Goal: Task Accomplishment & Management: Manage account settings

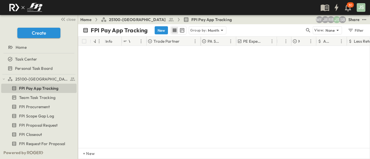
scroll to position [157, 0]
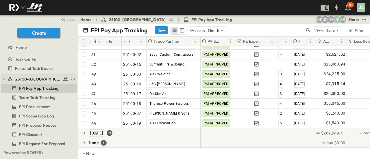
click at [6, 79] on button "button" at bounding box center [3, 79] width 5 height 5
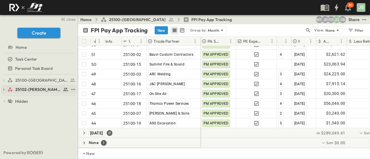
click at [5, 89] on icon "button" at bounding box center [4, 90] width 4 height 4
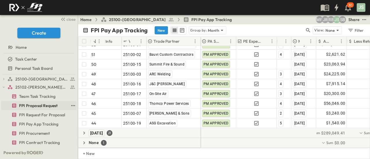
click at [44, 108] on span "FPI Proposal Request" at bounding box center [38, 106] width 38 height 6
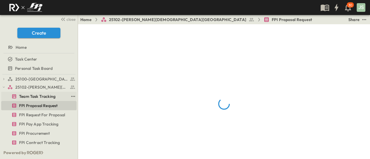
click at [41, 95] on span "Team Task Tracking" at bounding box center [37, 97] width 36 height 6
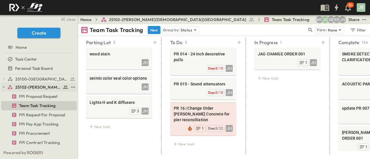
click at [3, 86] on icon "button" at bounding box center [4, 87] width 4 height 4
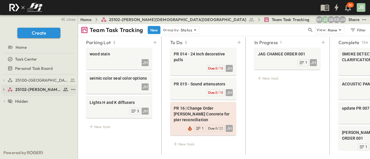
click at [3, 89] on icon "button" at bounding box center [4, 90] width 4 height 4
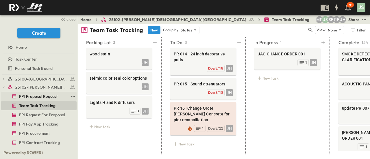
click at [32, 97] on span "FPI Proposal Request" at bounding box center [38, 97] width 38 height 6
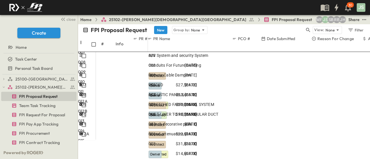
scroll to position [87, 0]
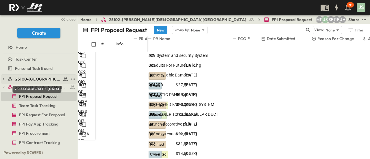
click at [41, 80] on span "25100-[GEOGRAPHIC_DATA]" at bounding box center [38, 79] width 46 height 6
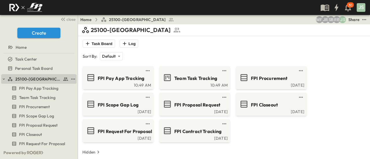
click at [6, 78] on button "button" at bounding box center [3, 79] width 5 height 5
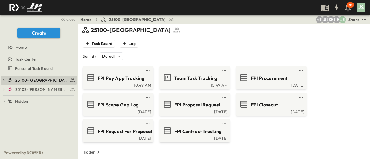
click at [1, 80] on div "25100-Vanguard Prep School FPI Pay App Tracking Team Task Tracking FPI Procurem…" at bounding box center [39, 111] width 78 height 72
click at [25, 80] on span "25100-[GEOGRAPHIC_DATA]" at bounding box center [38, 81] width 46 height 6
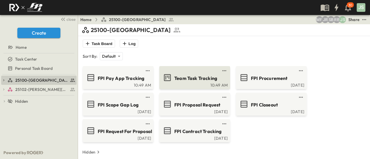
click at [183, 79] on span "Team Task Tracking" at bounding box center [195, 78] width 43 height 7
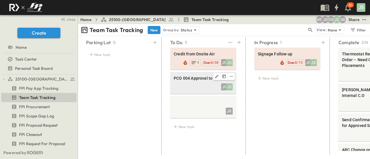
click at [190, 78] on span "PCO 004 Approval to Send" at bounding box center [203, 79] width 59 height 6
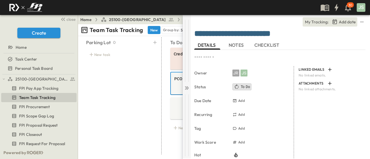
click at [184, 89] on div at bounding box center [187, 87] width 8 height 144
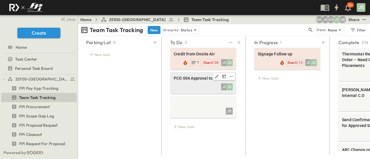
click at [200, 86] on div "JR JS" at bounding box center [203, 86] width 59 height 8
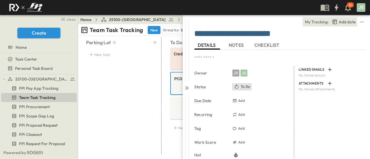
click at [235, 46] on span "NOTES" at bounding box center [237, 45] width 16 height 5
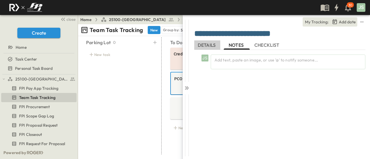
click at [205, 45] on span "DETAILS" at bounding box center [207, 45] width 19 height 5
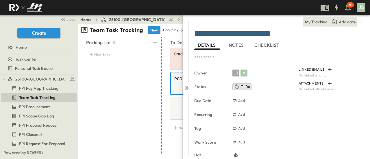
click at [191, 88] on div "**********" at bounding box center [280, 87] width 179 height 144
click at [186, 86] on icon at bounding box center [187, 88] width 6 height 6
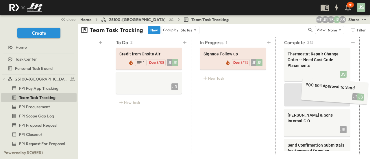
scroll to position [0, 57]
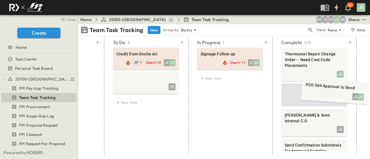
drag, startPoint x: 190, startPoint y: 84, endPoint x: 322, endPoint y: 93, distance: 132.2
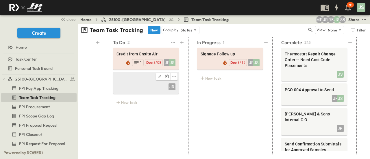
click at [142, 80] on span at bounding box center [146, 79] width 59 height 6
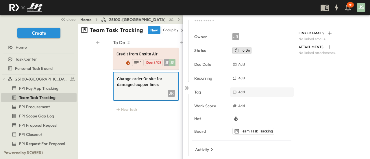
scroll to position [49, 0]
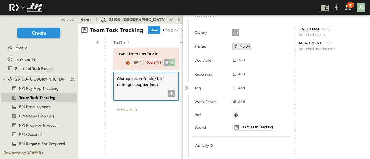
type textarea "**********"
click at [236, 117] on icon "button" at bounding box center [236, 115] width 4 height 5
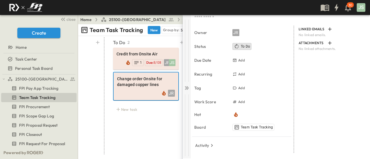
click at [184, 87] on icon at bounding box center [187, 88] width 6 height 6
